Goal: Information Seeking & Learning: Find specific fact

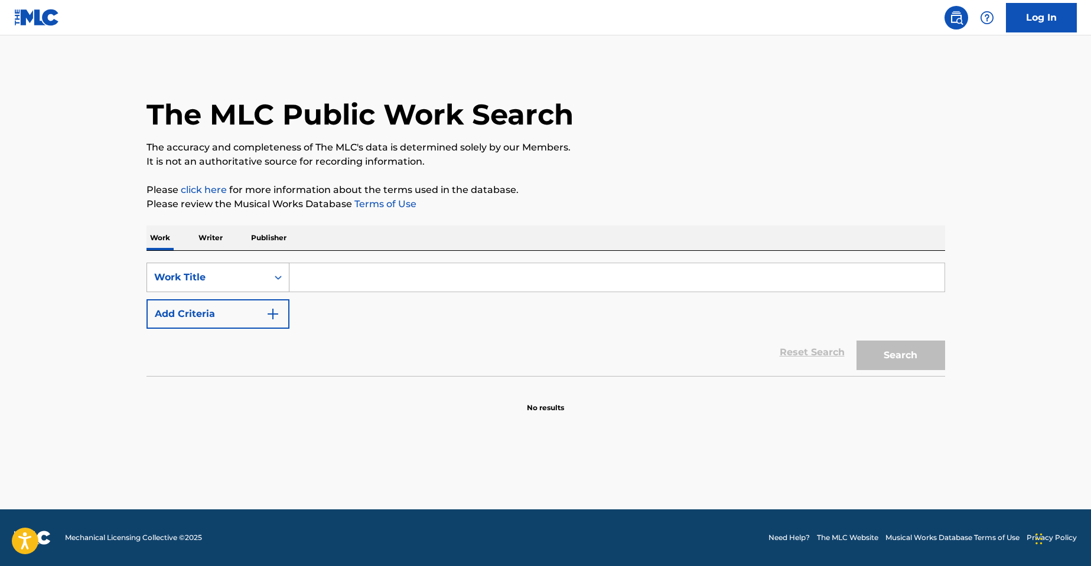
click at [255, 276] on div "Work Title" at bounding box center [207, 278] width 106 height 14
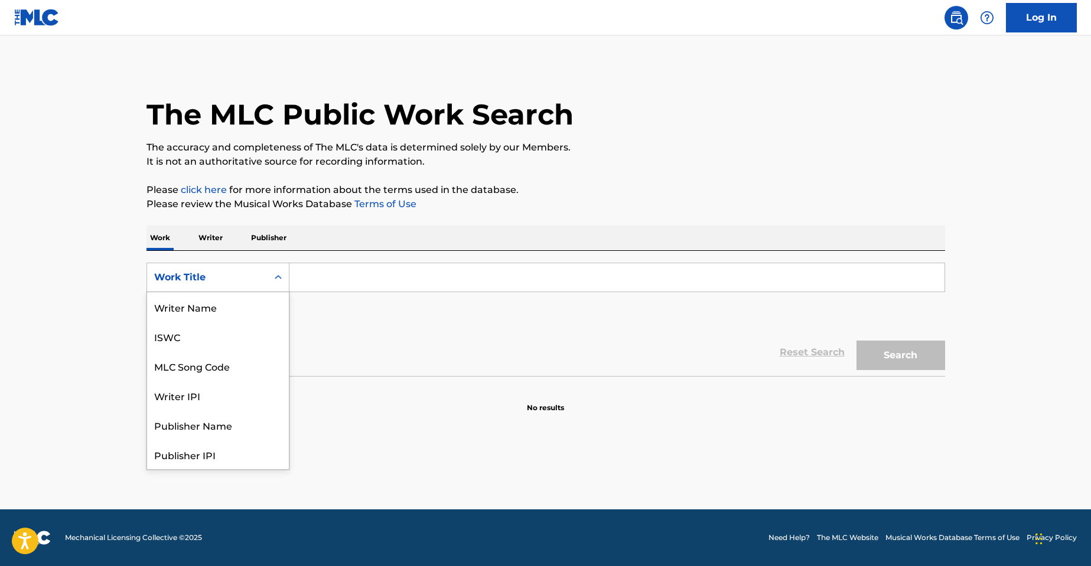
scroll to position [59, 0]
click at [246, 313] on div "MLC Song Code" at bounding box center [218, 307] width 142 height 30
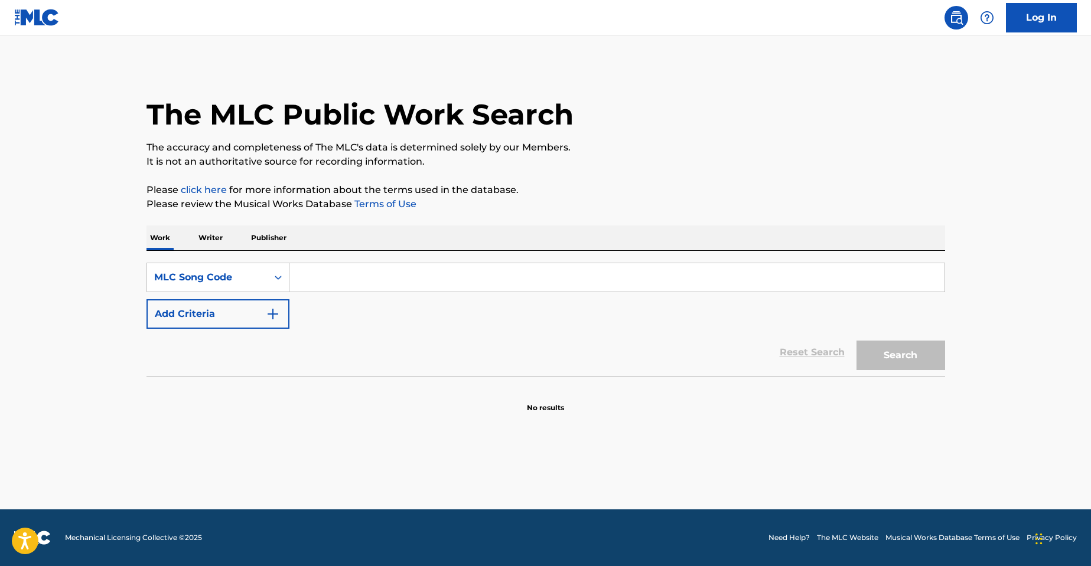
click at [337, 278] on input "Search Form" at bounding box center [616, 277] width 655 height 28
paste input "H34309"
type input "H34309"
click at [857, 341] on button "Search" at bounding box center [901, 356] width 89 height 30
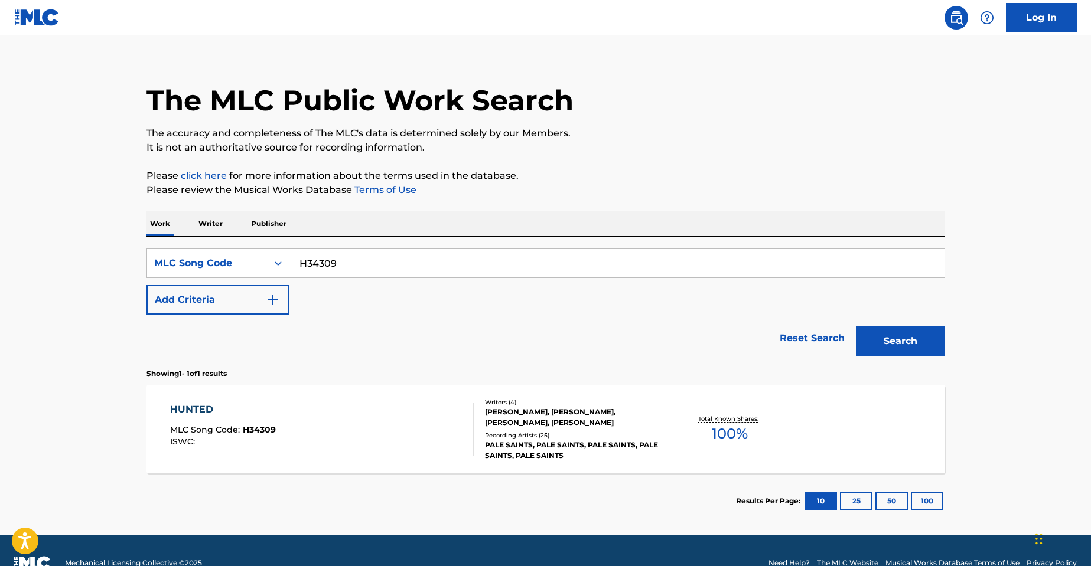
scroll to position [40, 0]
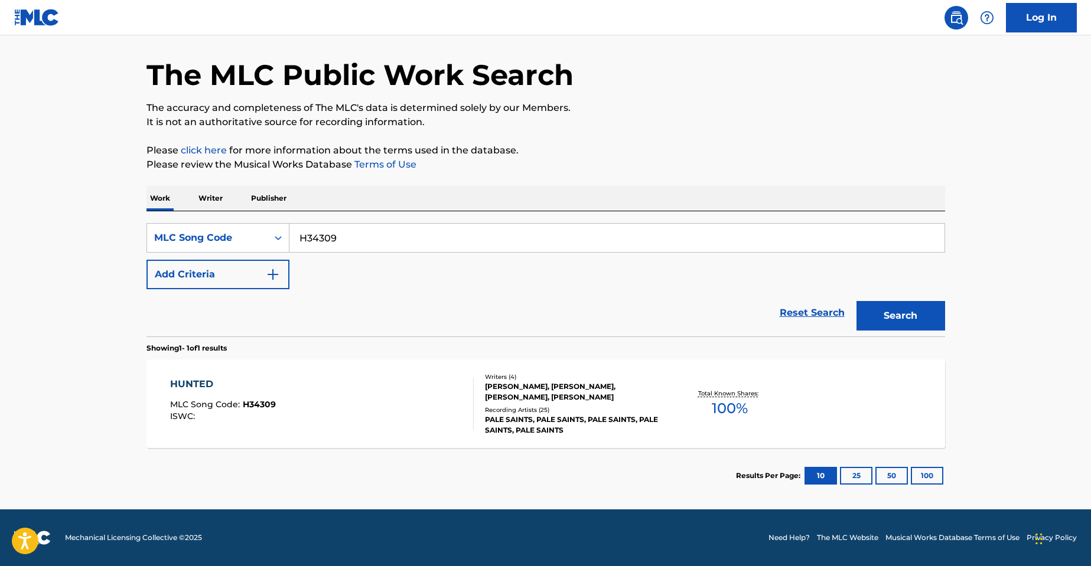
click at [551, 409] on div "Recording Artists ( 25 )" at bounding box center [574, 410] width 178 height 9
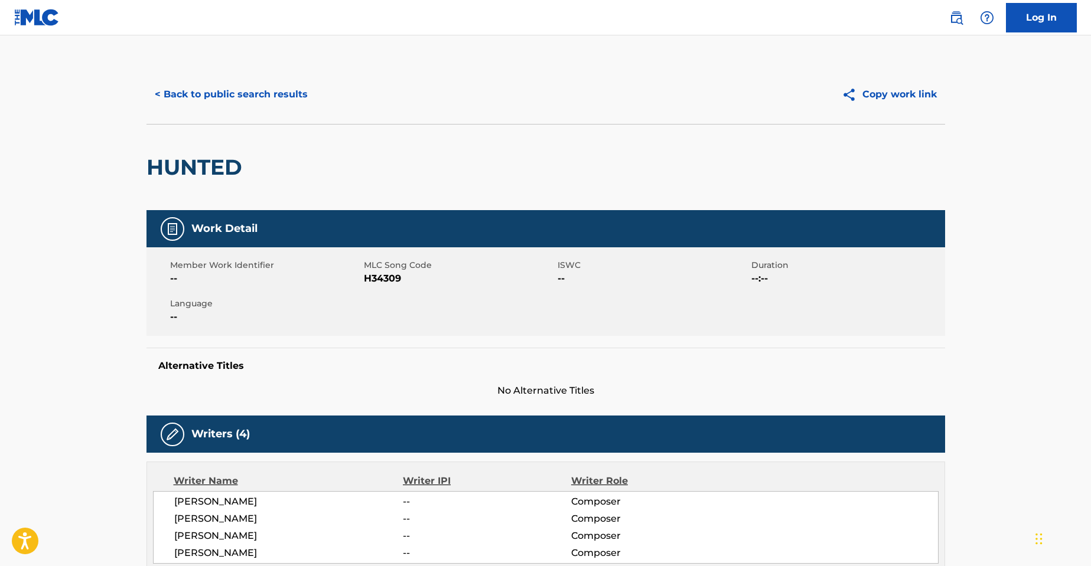
click at [201, 92] on button "< Back to public search results" at bounding box center [231, 95] width 170 height 30
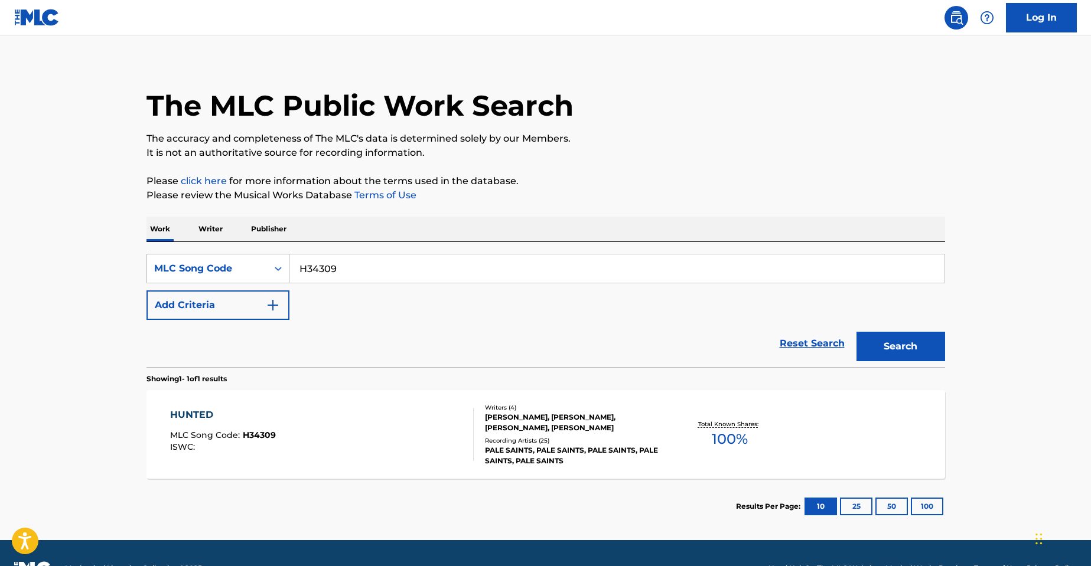
click at [260, 273] on div "MLC Song Code" at bounding box center [207, 269] width 106 height 14
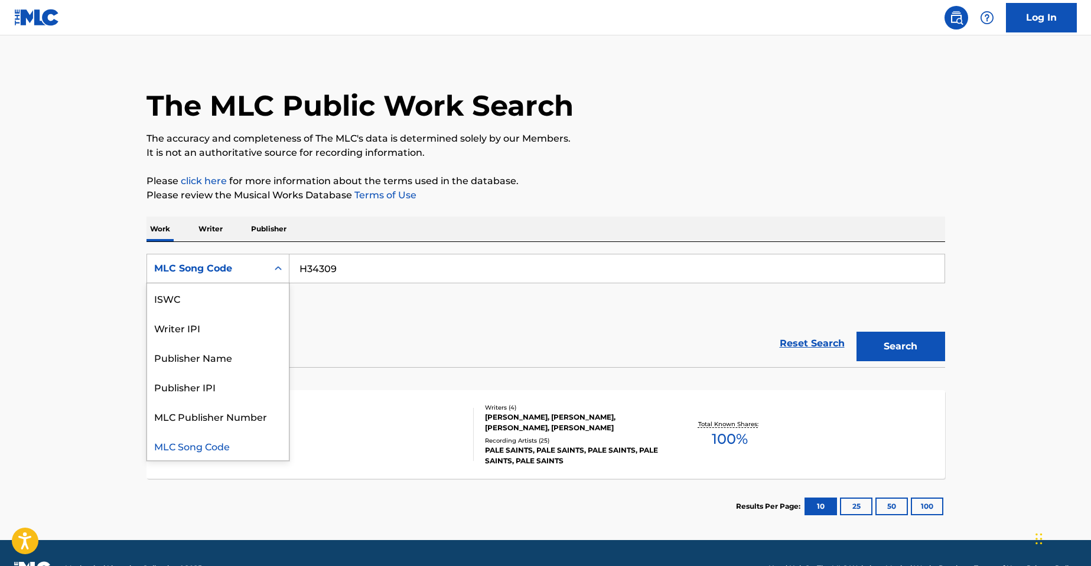
scroll to position [0, 0]
click at [227, 296] on div "Work Title" at bounding box center [218, 299] width 142 height 30
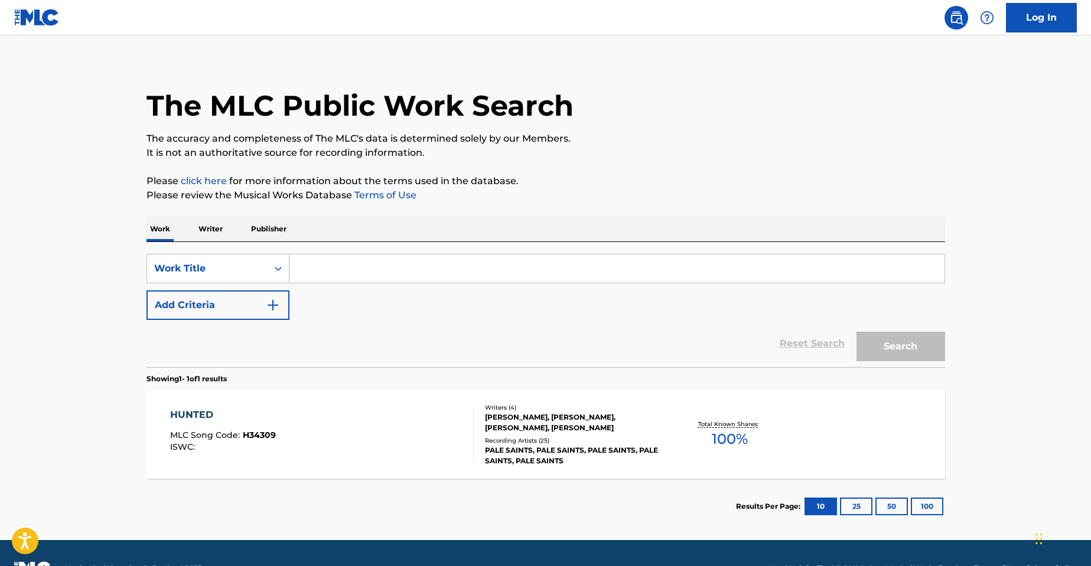
click at [360, 274] on input "Search Form" at bounding box center [616, 269] width 655 height 28
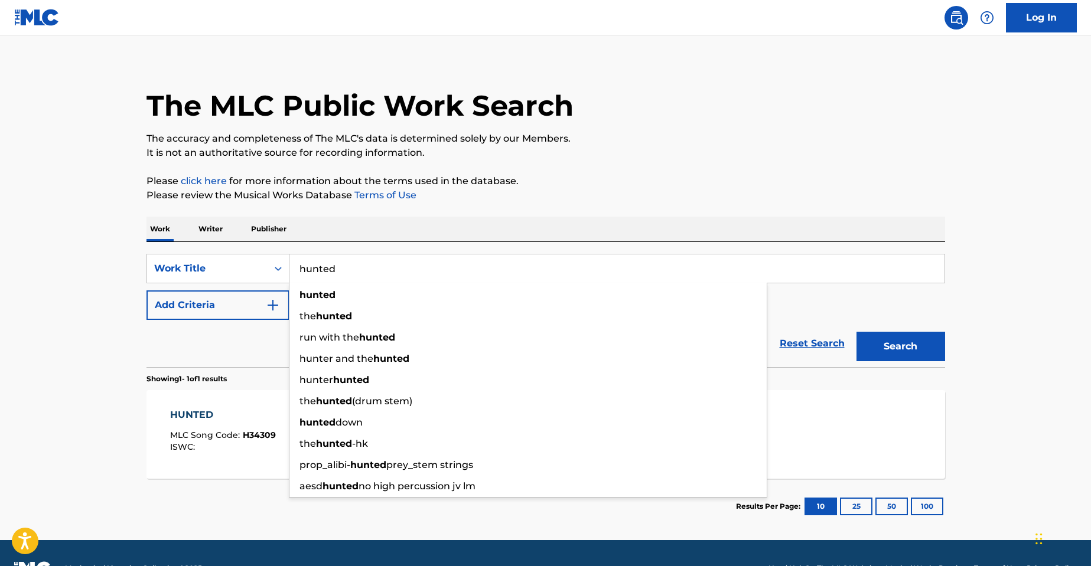
type input "hunted"
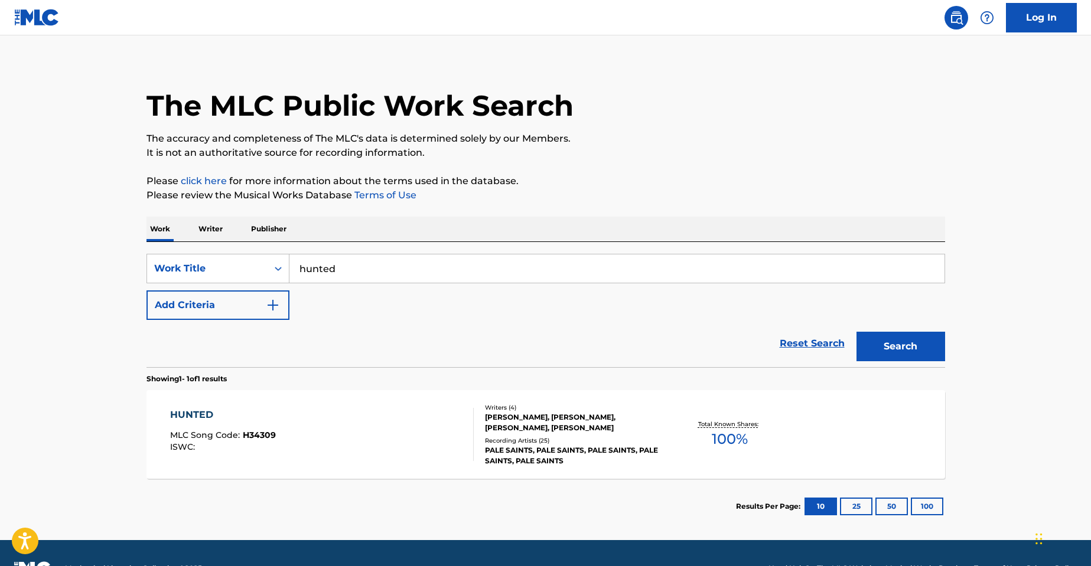
click at [235, 310] on button "Add Criteria" at bounding box center [217, 306] width 143 height 30
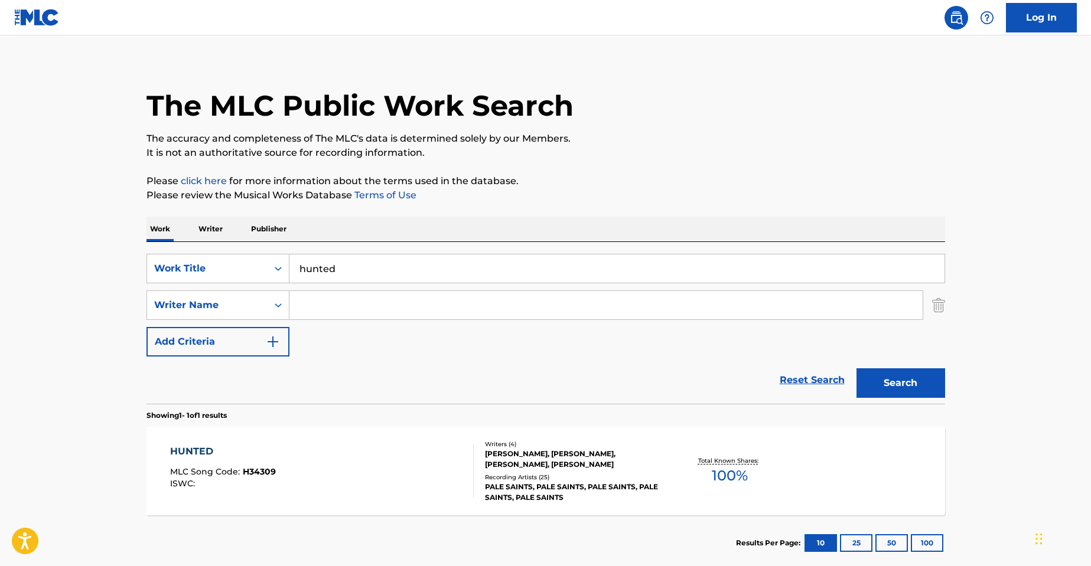
click at [372, 308] on input "Search Form" at bounding box center [605, 305] width 633 height 28
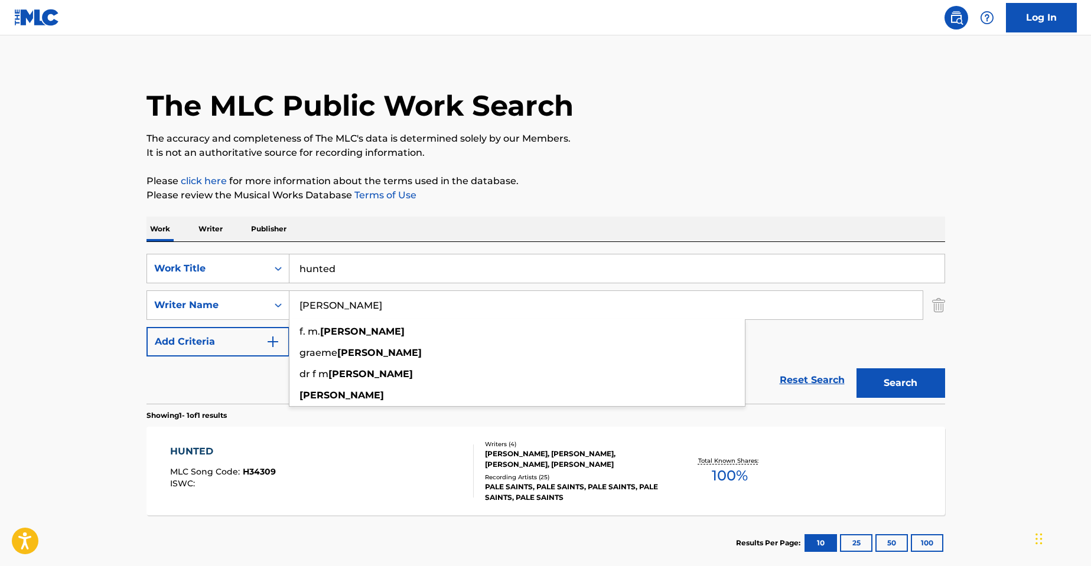
type input "[PERSON_NAME]"
click at [857, 369] on button "Search" at bounding box center [901, 384] width 89 height 30
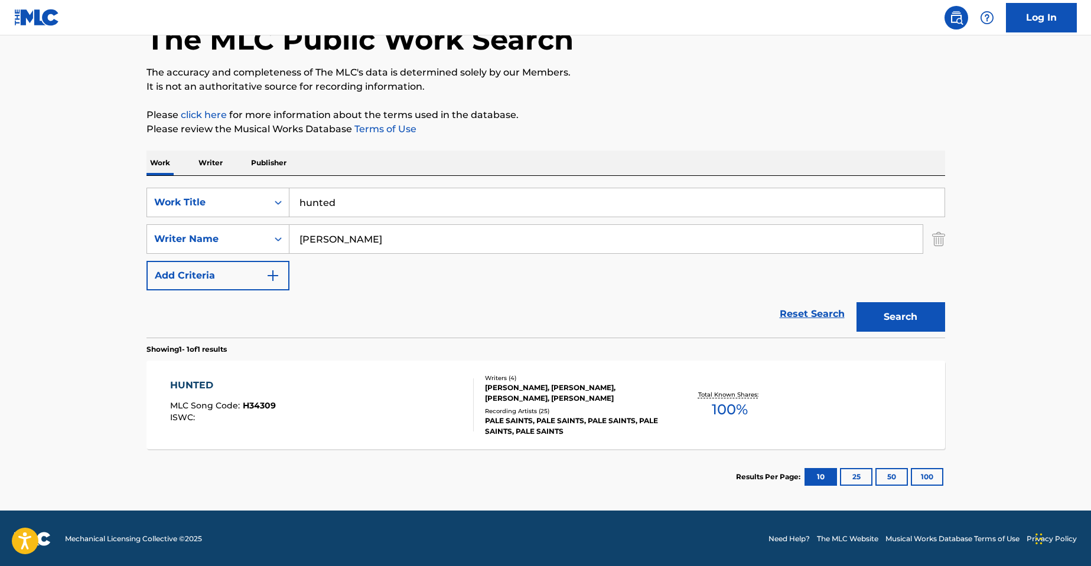
scroll to position [76, 0]
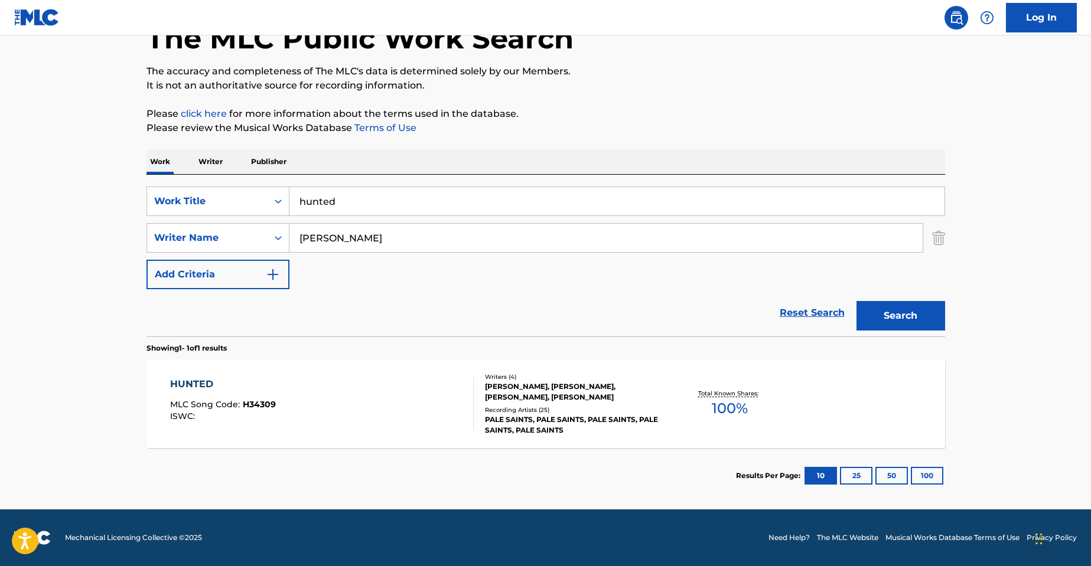
click at [570, 411] on div "Recording Artists ( 25 )" at bounding box center [574, 410] width 178 height 9
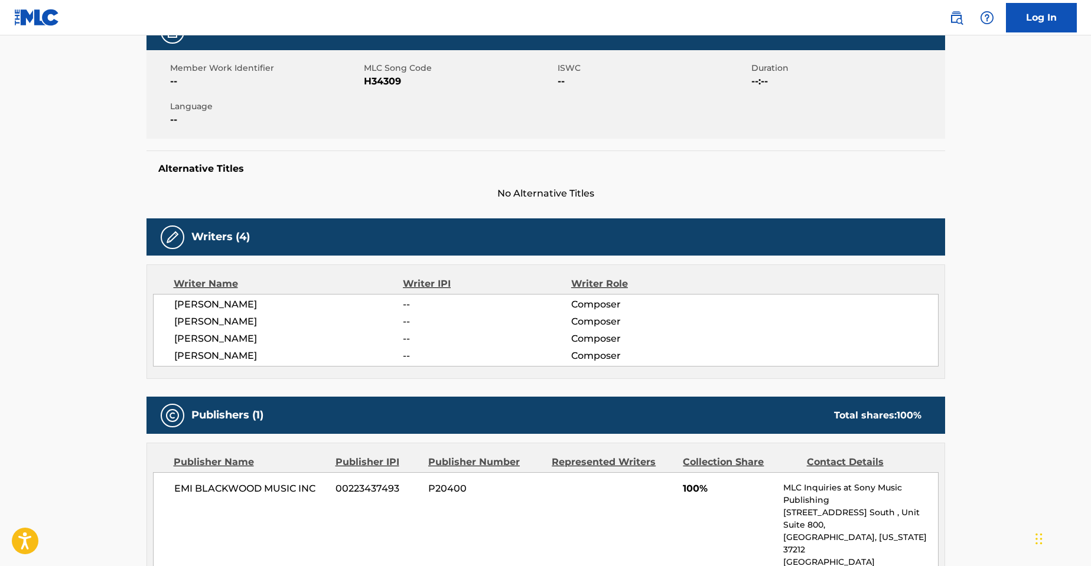
scroll to position [118, 0]
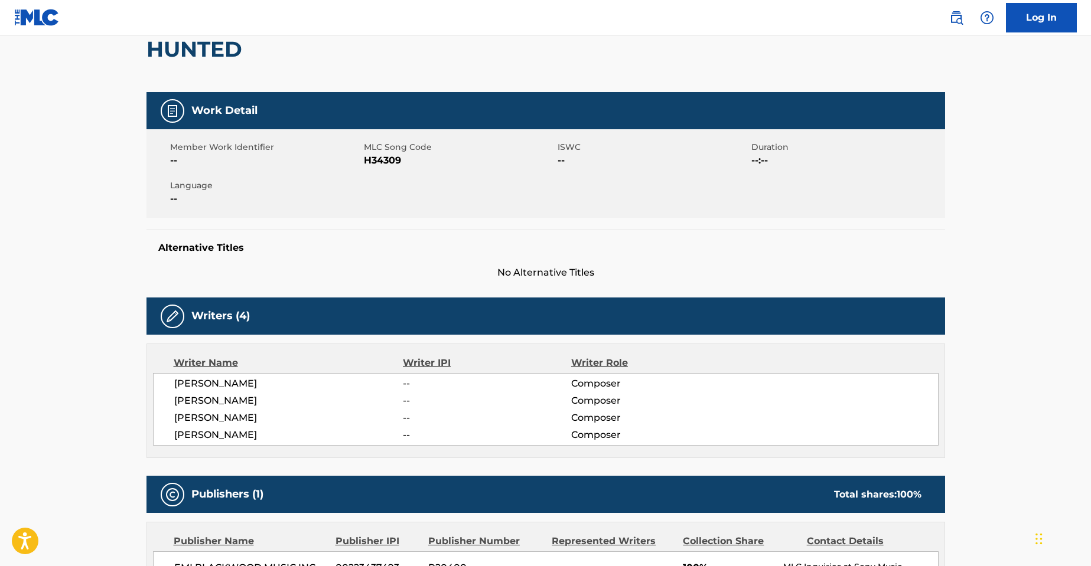
click at [362, 155] on div "Member Work Identifier --" at bounding box center [267, 154] width 194 height 27
click at [377, 165] on span "H34309" at bounding box center [459, 161] width 191 height 14
copy span "H34309"
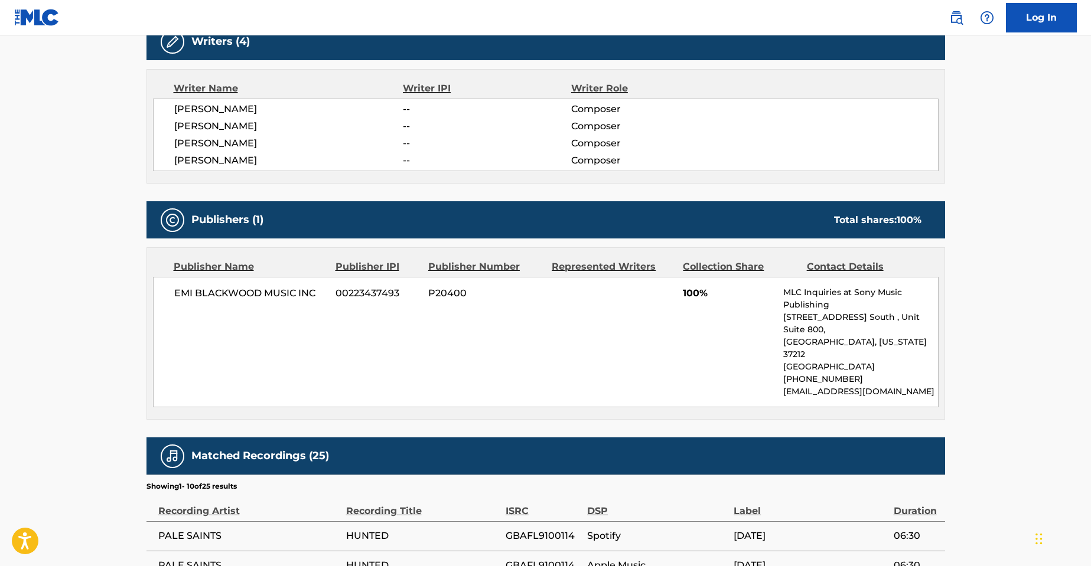
scroll to position [414, 0]
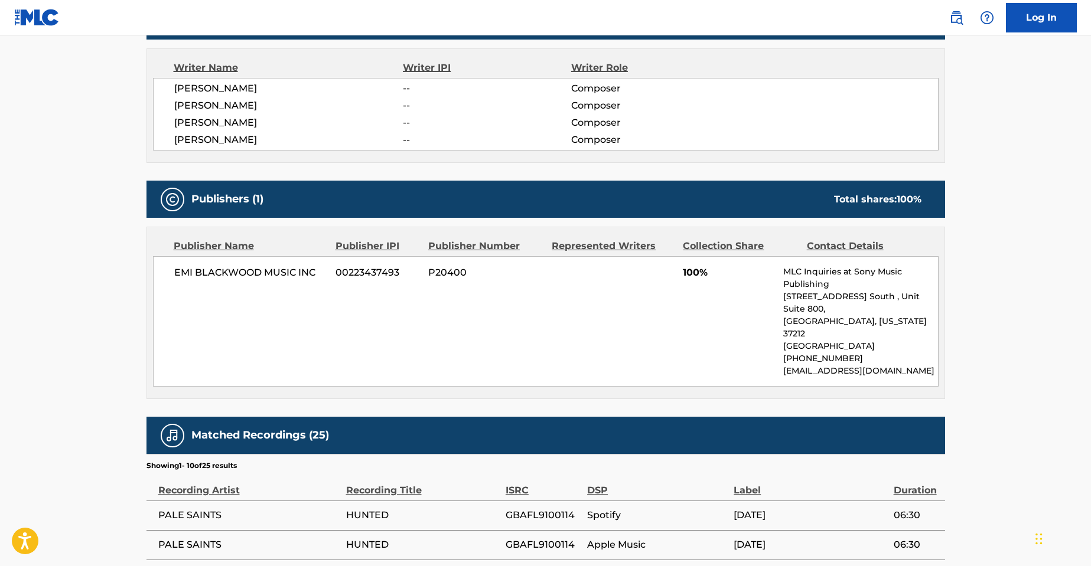
click at [361, 274] on span "00223437493" at bounding box center [378, 273] width 84 height 14
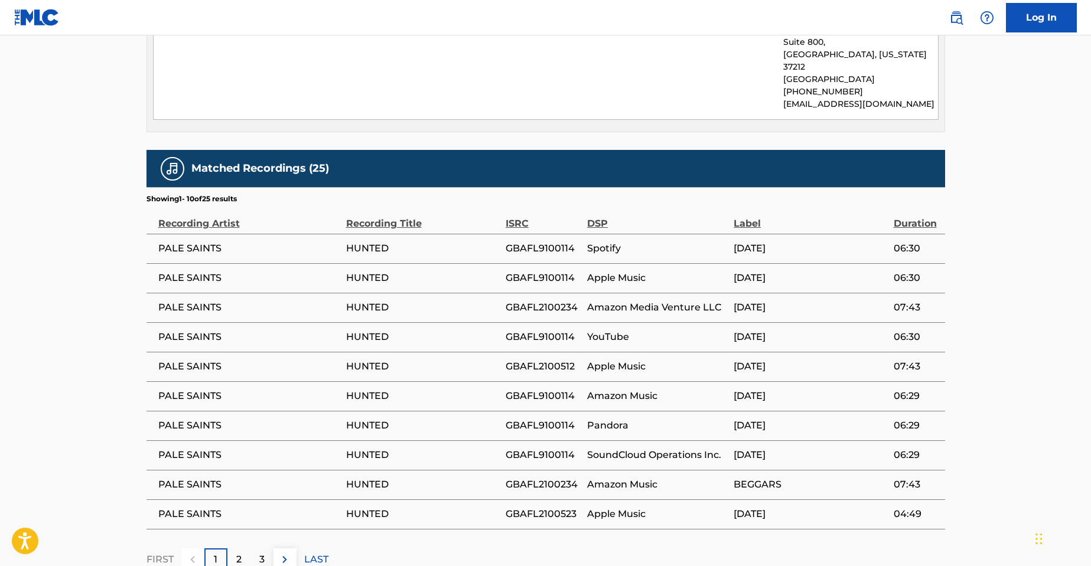
scroll to position [709, 0]
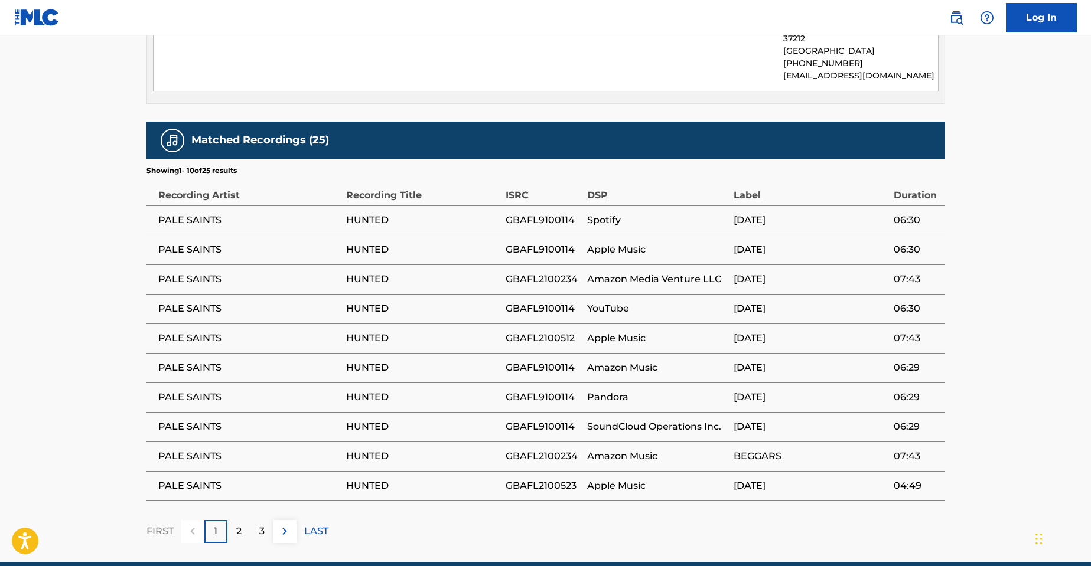
click at [241, 525] on p "2" at bounding box center [238, 532] width 5 height 14
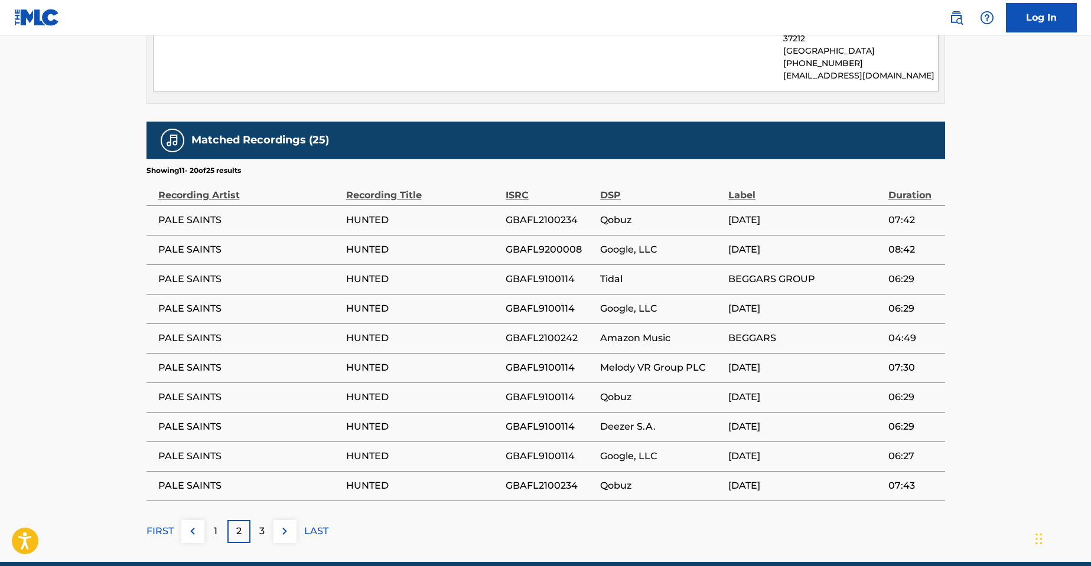
click at [261, 525] on p "3" at bounding box center [261, 532] width 5 height 14
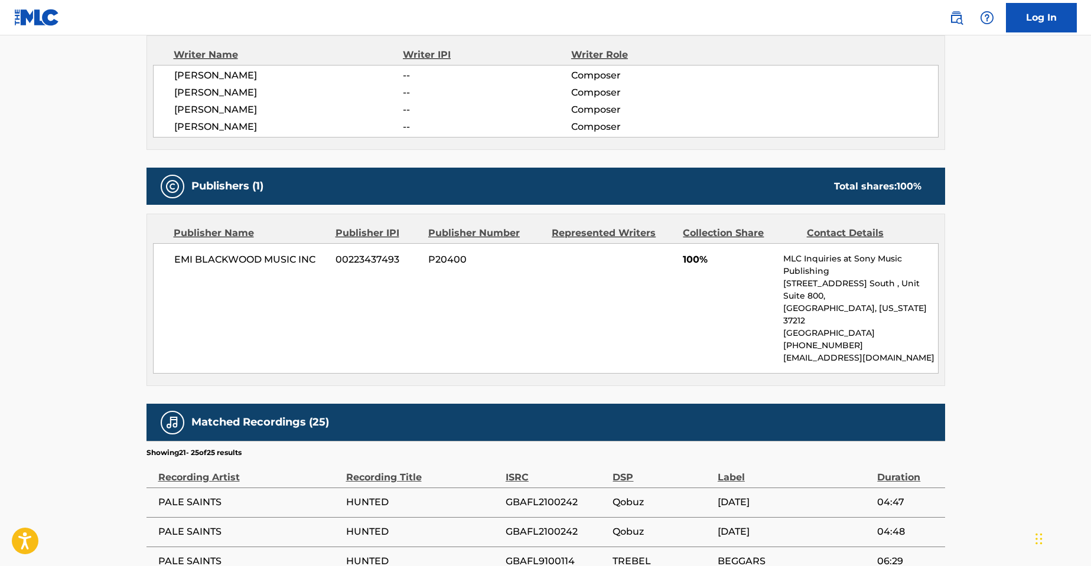
scroll to position [589, 0]
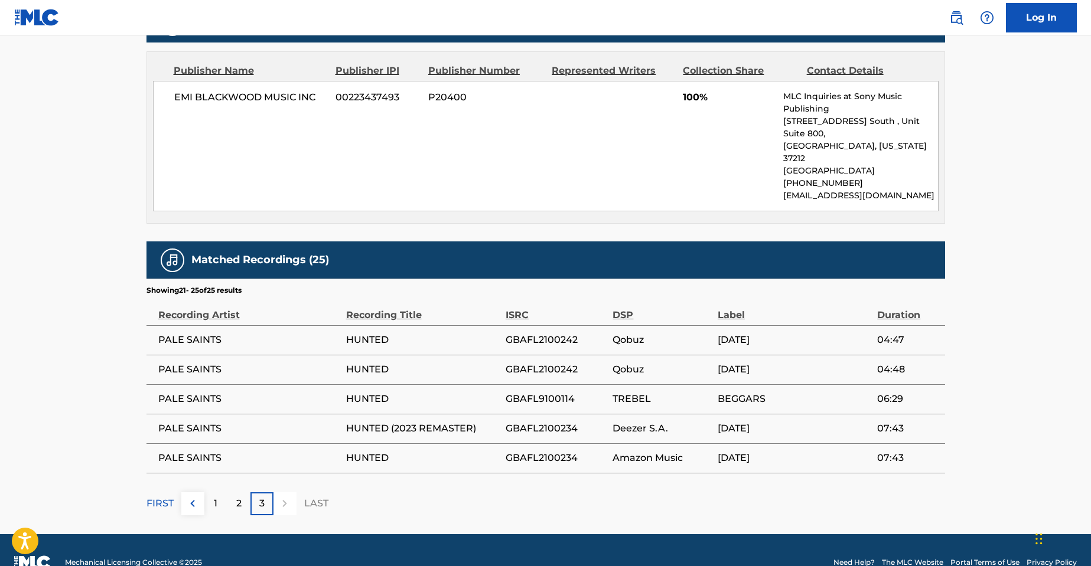
click at [500, 325] on td "HUNTED" at bounding box center [425, 340] width 159 height 30
click at [522, 333] on span "GBAFL2100242" at bounding box center [557, 340] width 102 height 14
copy span "GBAFL2100242"
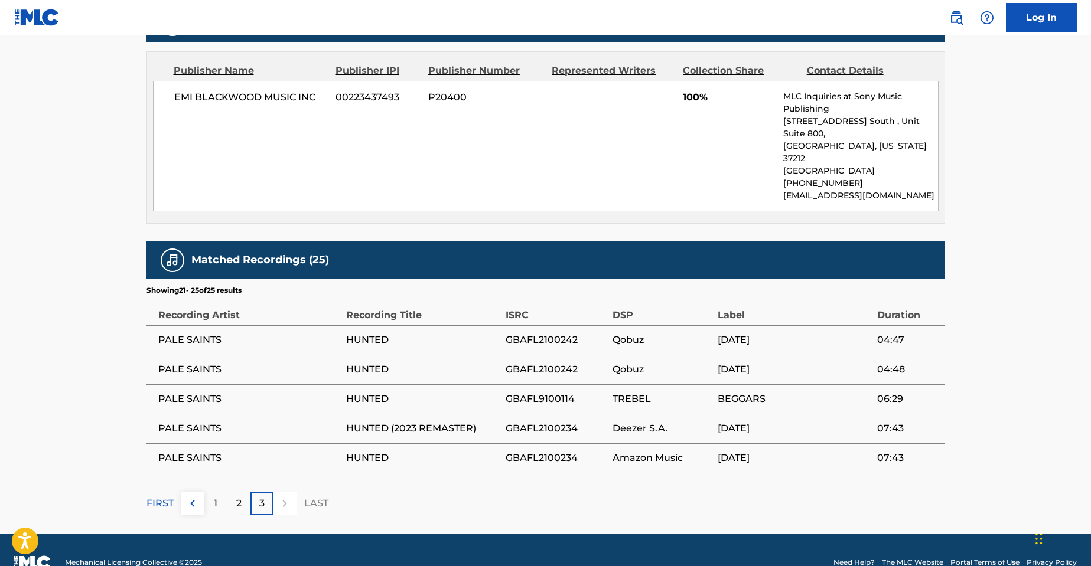
click at [235, 493] on div "2" at bounding box center [238, 504] width 23 height 23
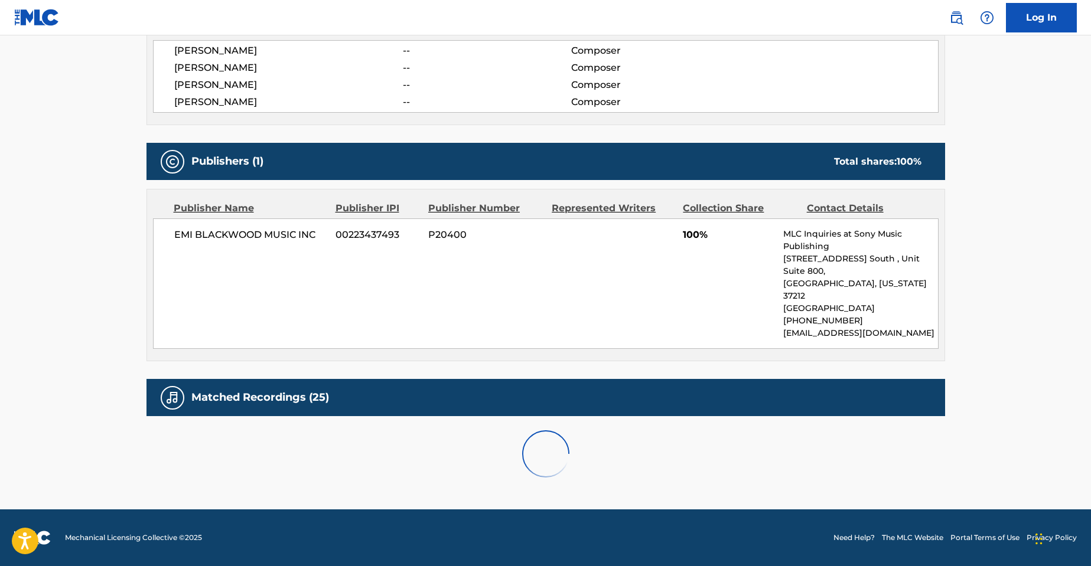
scroll to position [709, 0]
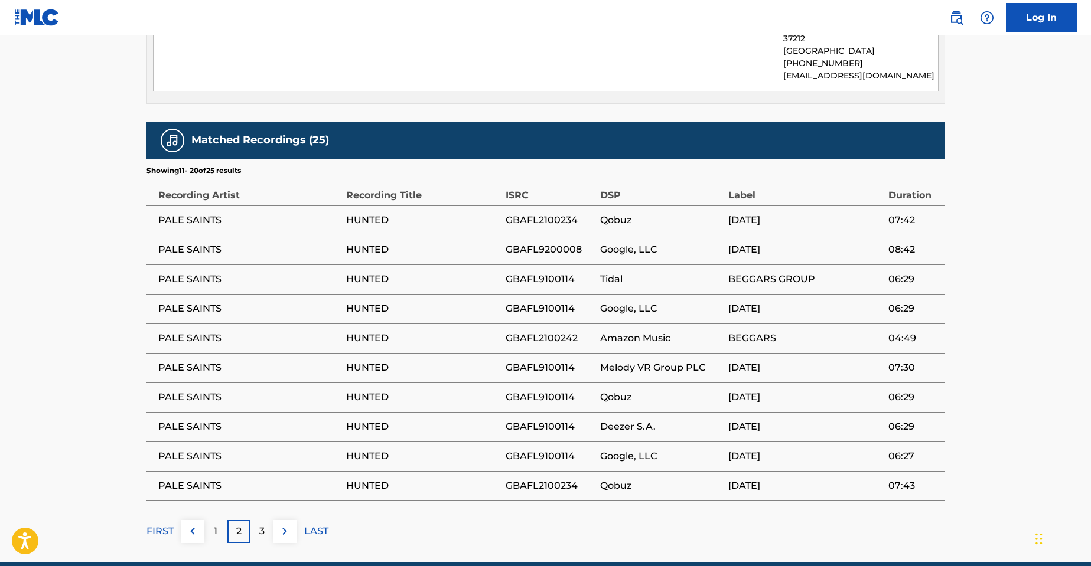
click at [232, 520] on div "2" at bounding box center [238, 531] width 23 height 23
click at [223, 520] on div "1" at bounding box center [215, 531] width 23 height 23
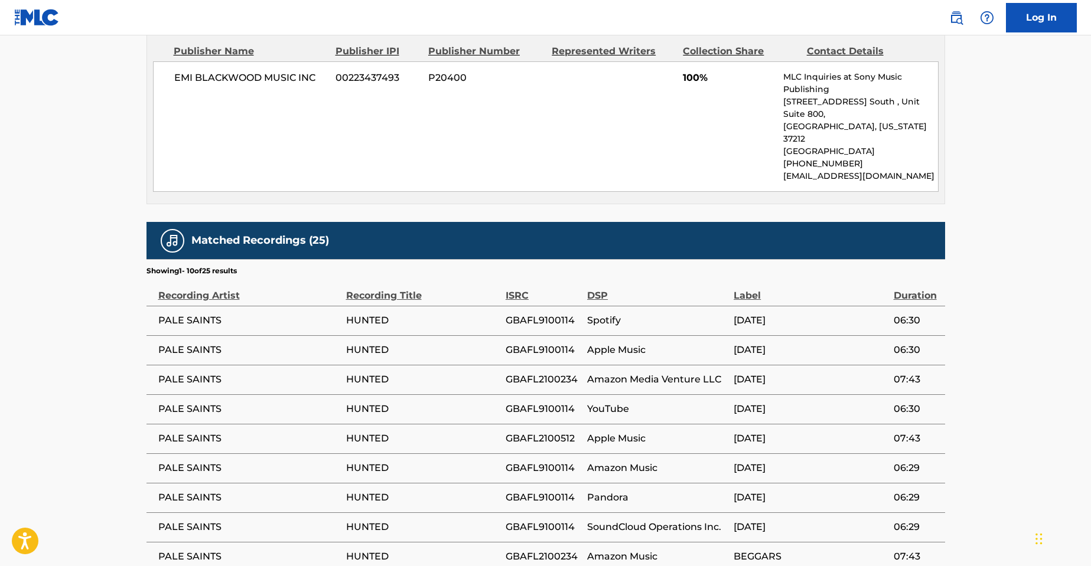
scroll to position [414, 0]
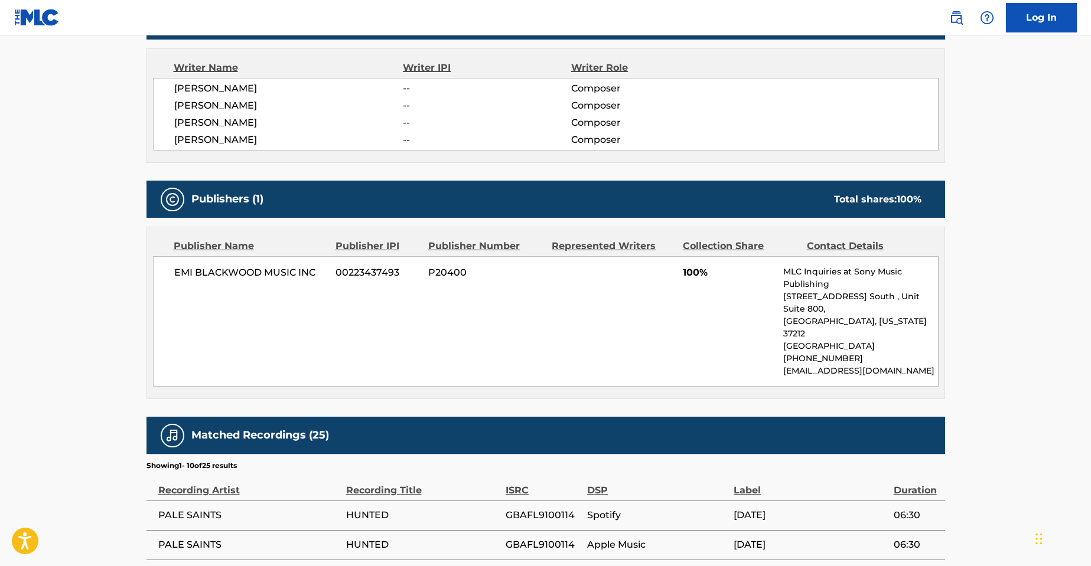
click at [375, 278] on span "00223437493" at bounding box center [378, 273] width 84 height 14
click at [362, 242] on div "Publisher IPI" at bounding box center [378, 246] width 84 height 14
click at [378, 250] on div "Publisher IPI" at bounding box center [378, 246] width 84 height 14
click at [373, 248] on div "Publisher IPI" at bounding box center [378, 246] width 84 height 14
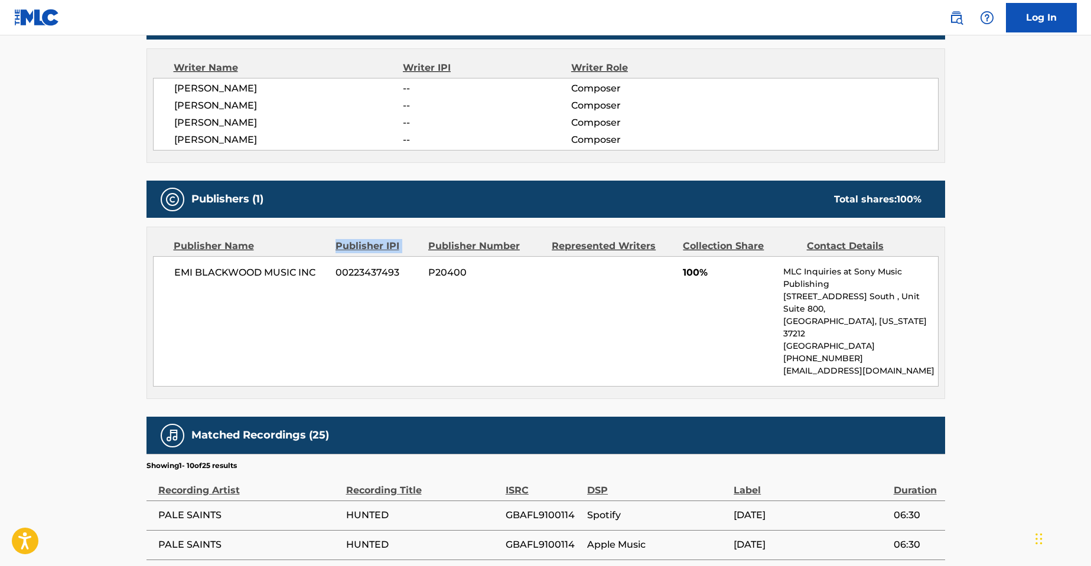
click at [373, 248] on div "Publisher IPI" at bounding box center [378, 246] width 84 height 14
copy div "Publisher IPI"
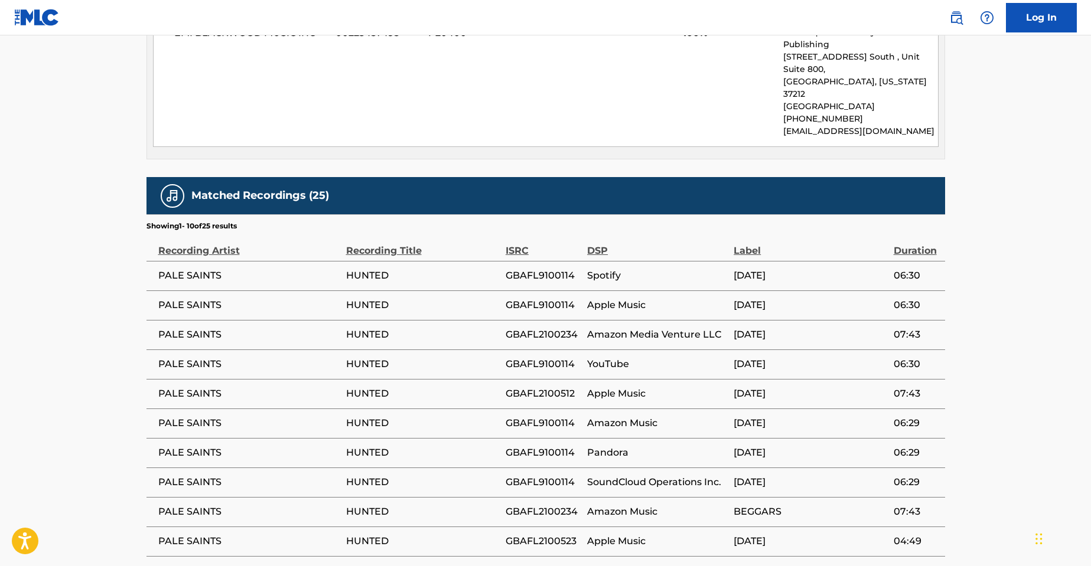
scroll to position [737, 0]
